Goal: Complete application form

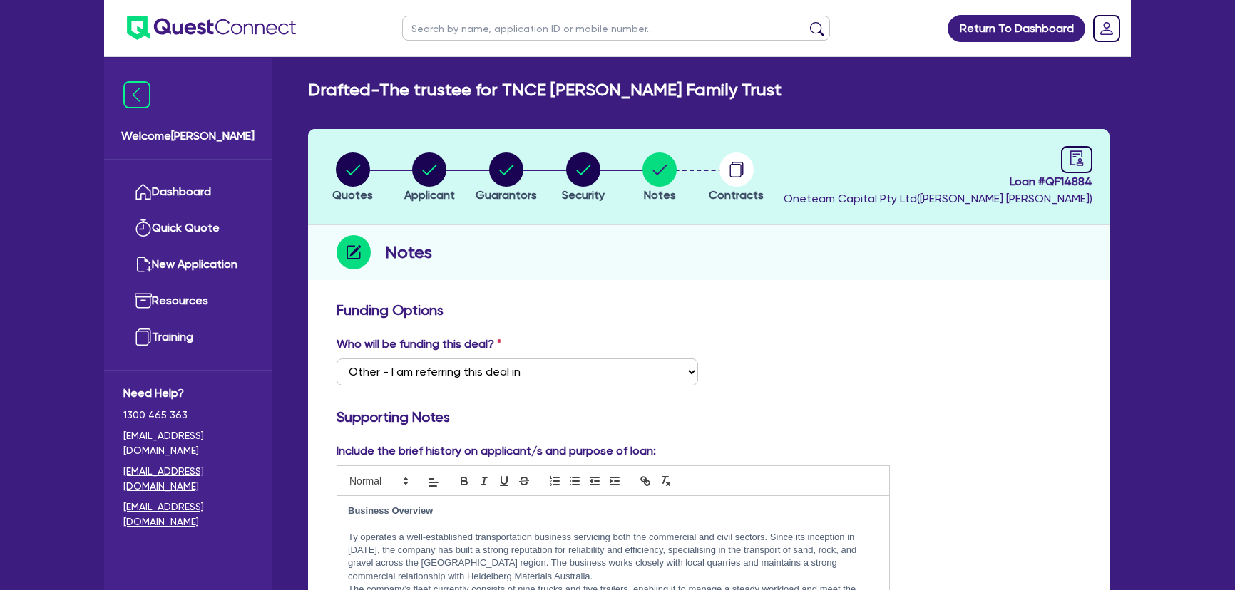
select select "Other"
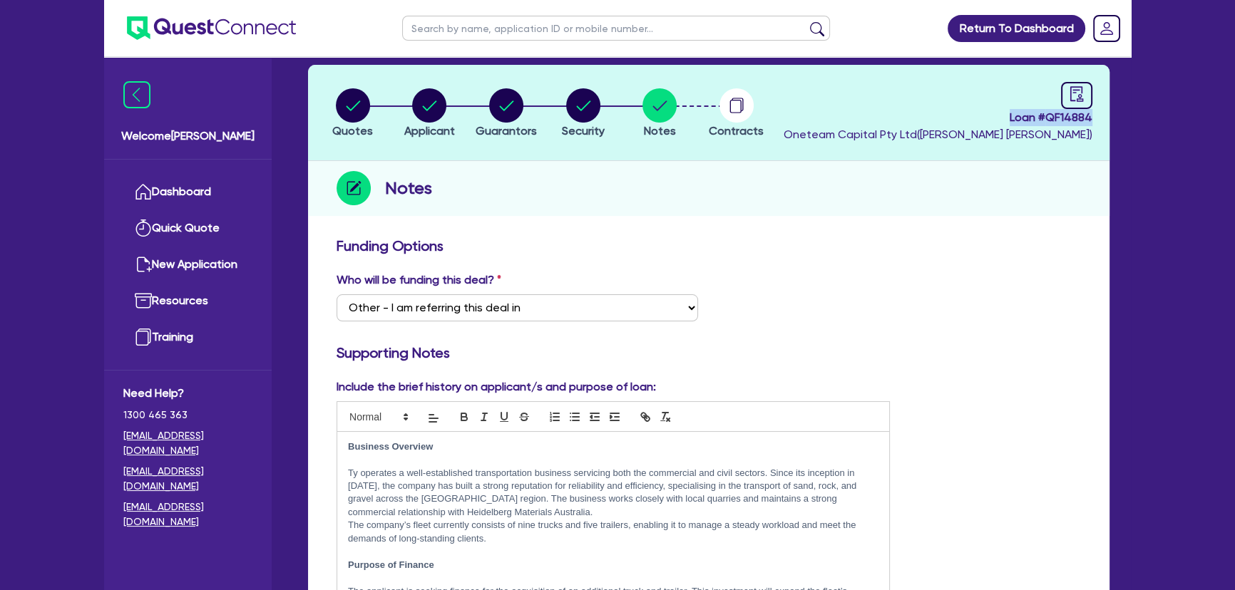
click at [194, 21] on img at bounding box center [211, 28] width 169 height 24
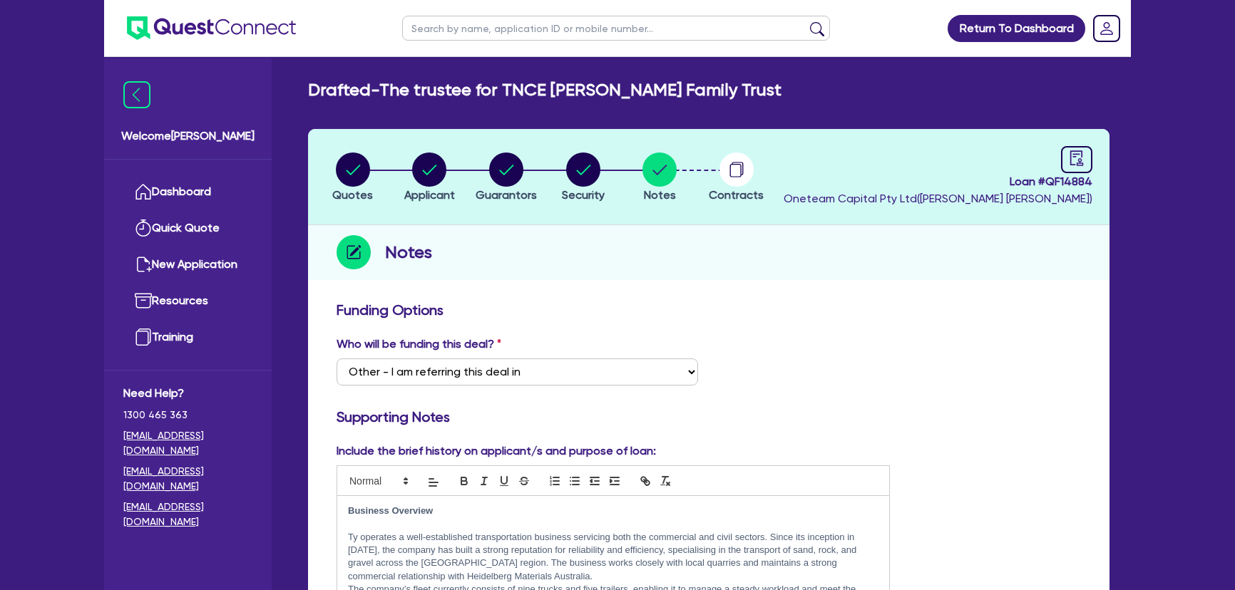
select select "Other"
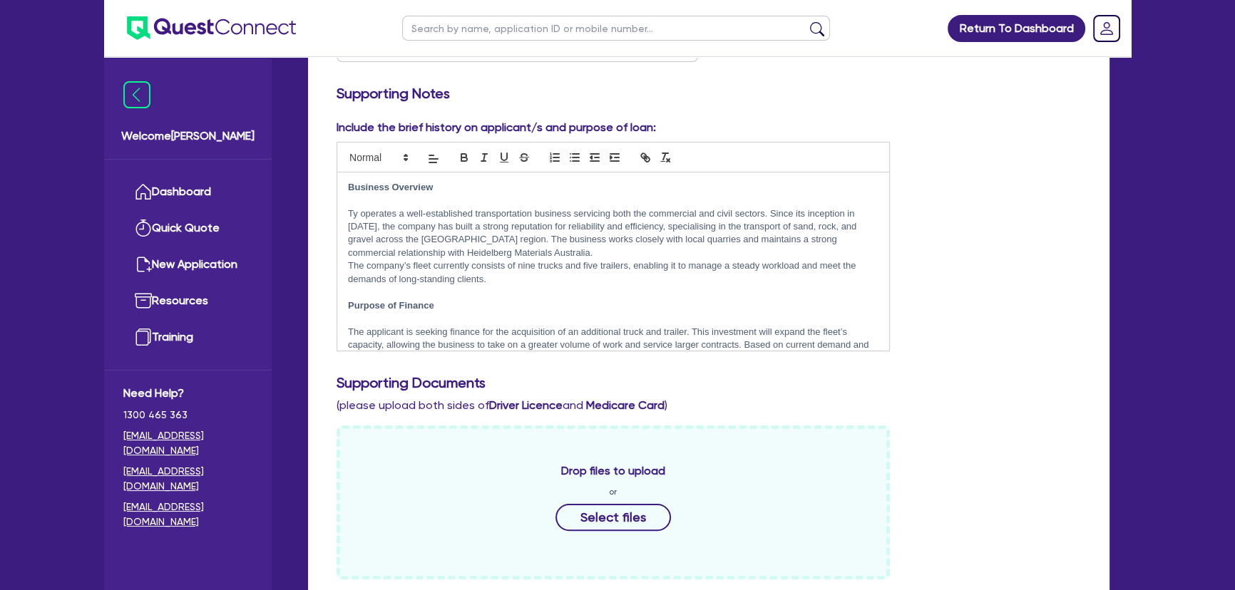
click at [202, 31] on img at bounding box center [211, 28] width 169 height 24
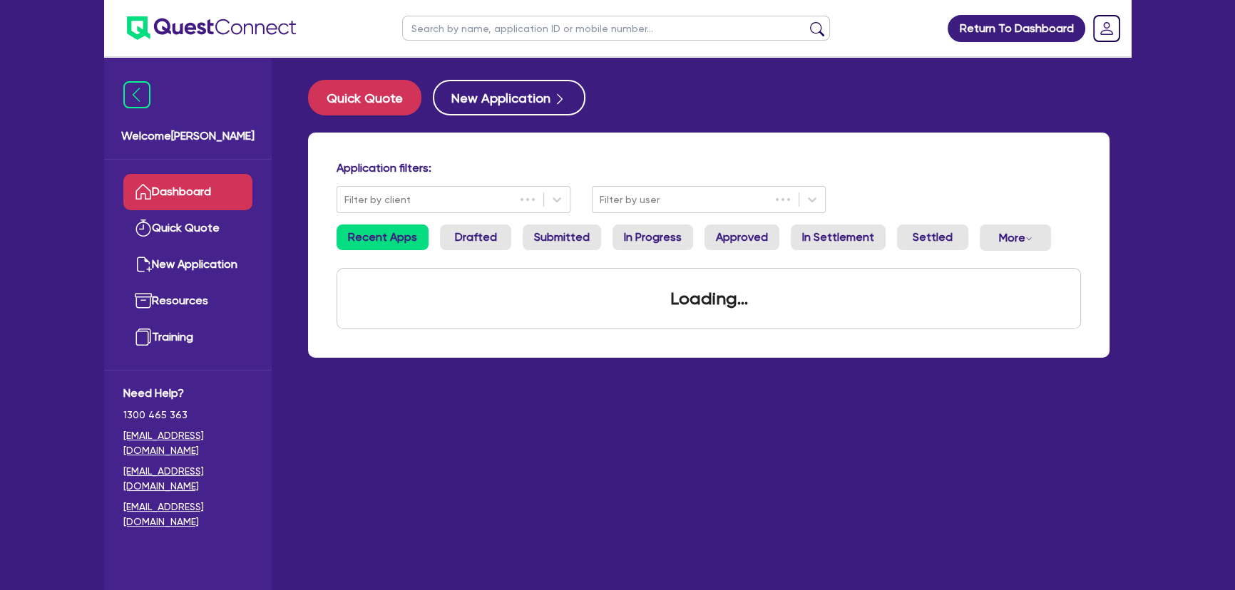
click at [623, 16] on input "text" at bounding box center [616, 28] width 428 height 25
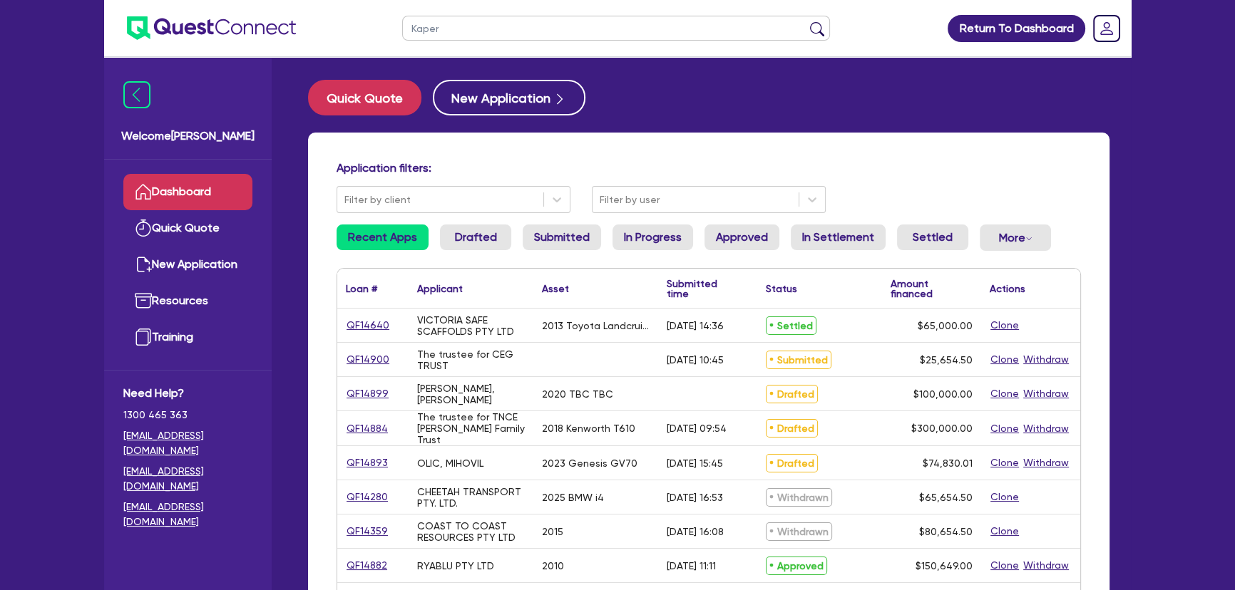
type input "Kaper"
click at [806, 21] on button "submit" at bounding box center [817, 31] width 23 height 20
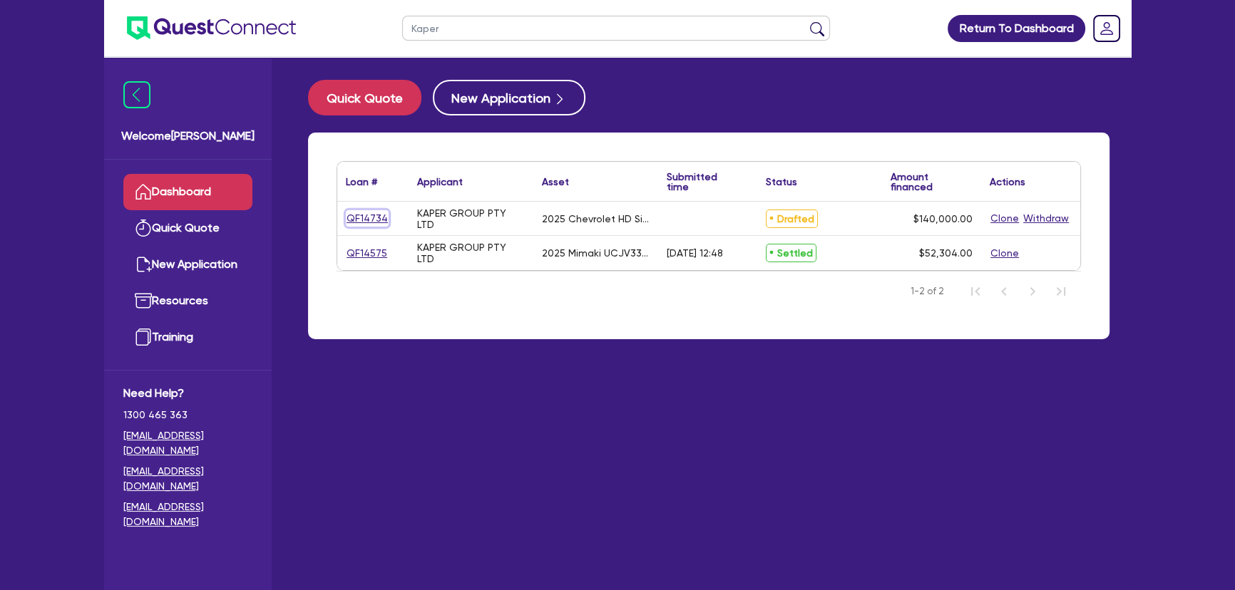
click at [381, 220] on link "QF14734" at bounding box center [367, 218] width 43 height 16
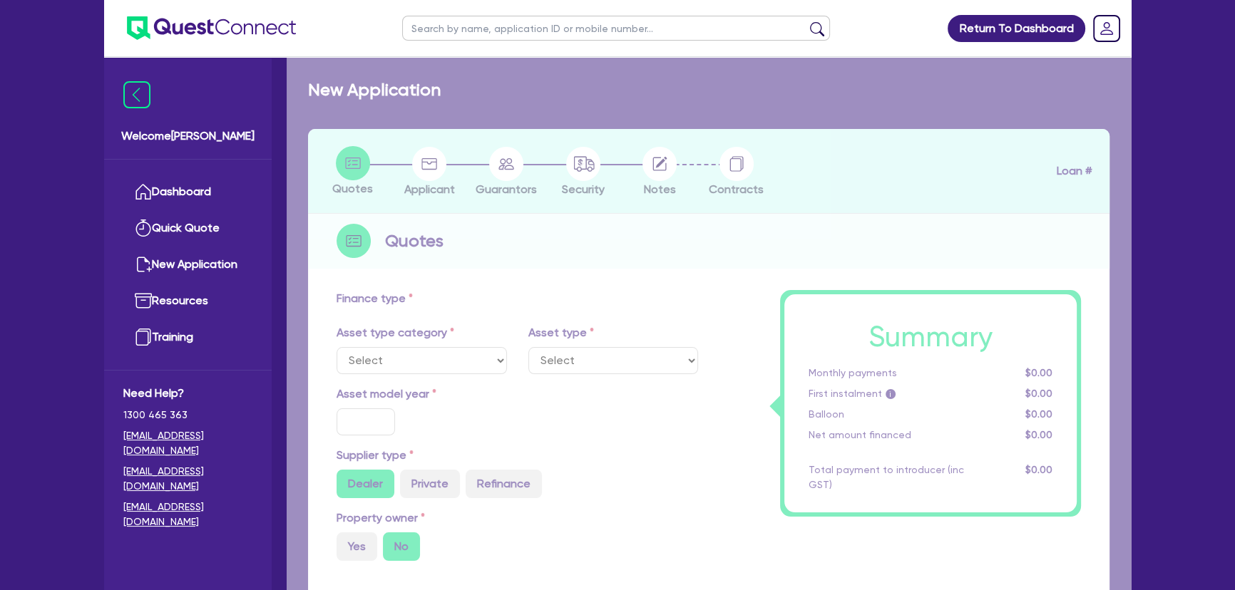
select select "CARS_AND_LIGHT_TRUCKS"
type input "2025"
radio input "true"
type input "180,000"
type input "40,000"
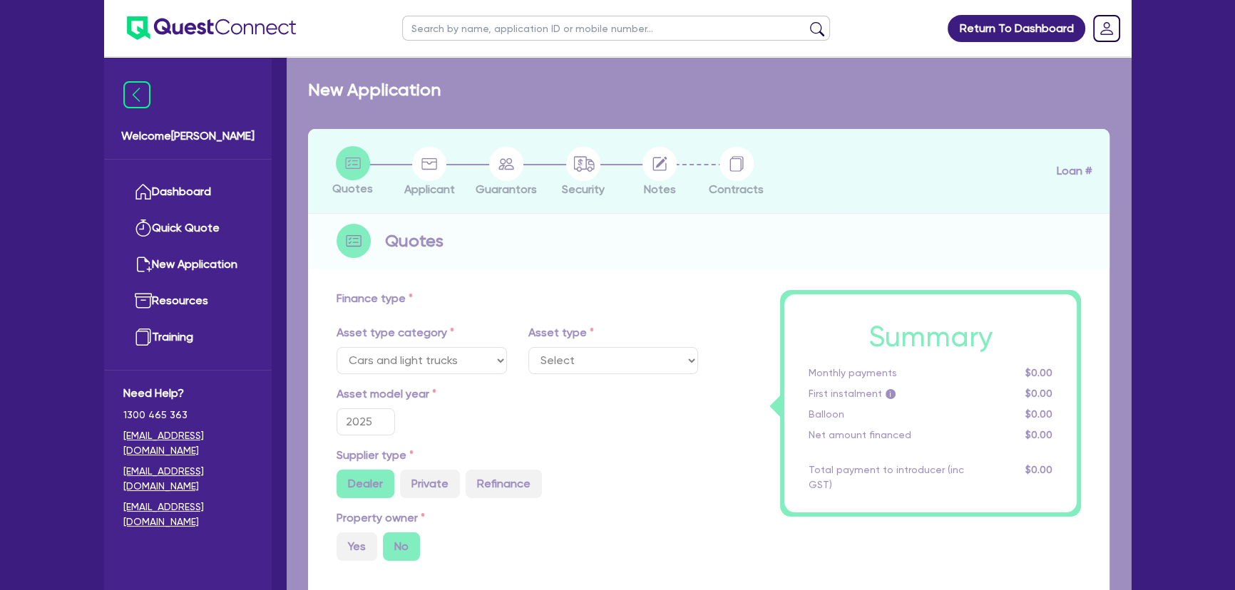
type input "3"
type input "4,200"
type input "6.85"
select select "PASSENGER_VEHICLES"
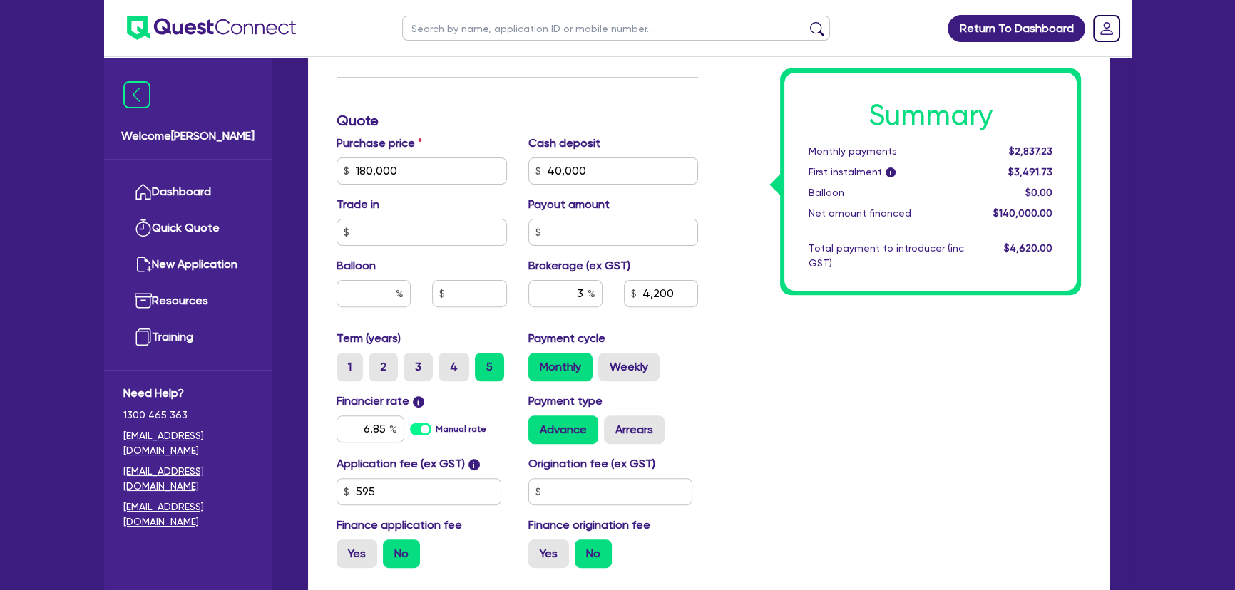
scroll to position [508, 0]
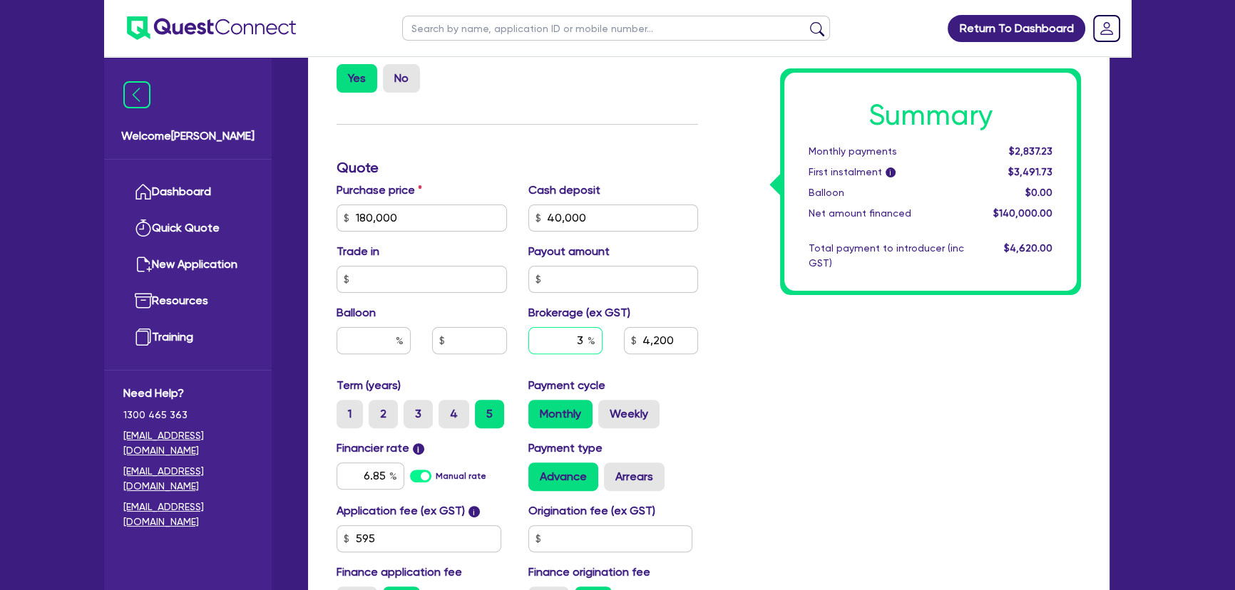
drag, startPoint x: 572, startPoint y: 344, endPoint x: 585, endPoint y: 341, distance: 12.3
click at [585, 341] on input "3" at bounding box center [565, 340] width 74 height 27
type input "180,000"
type input "40,000"
type input "4,200"
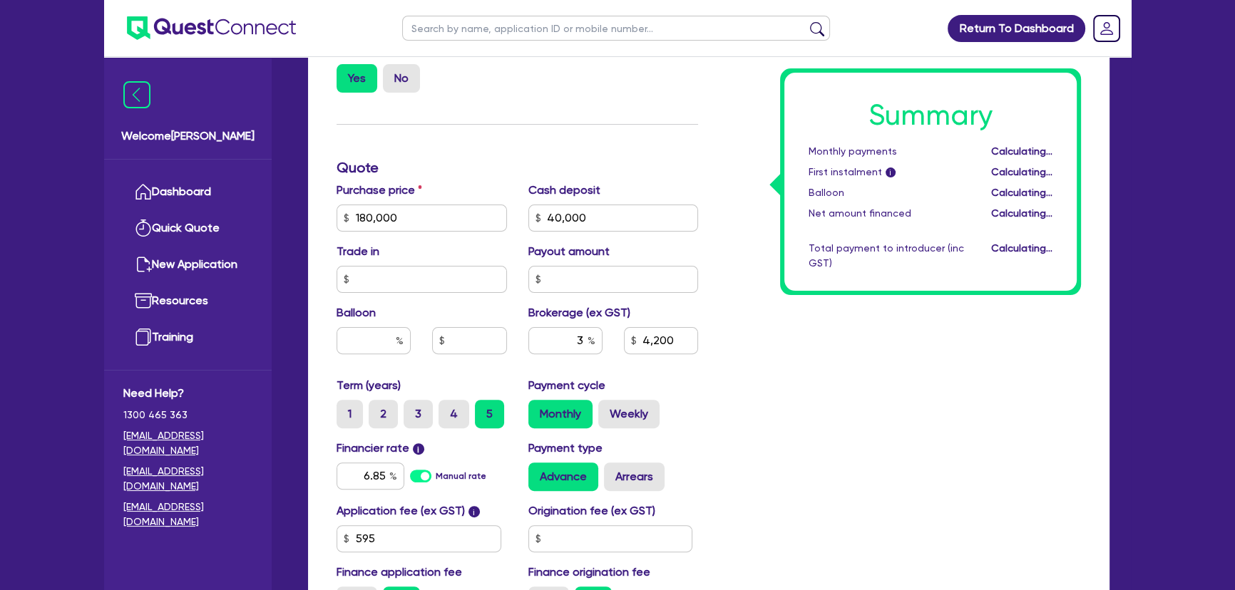
type input "180,000"
type input "40,000"
type input "4,200"
